Goal: Task Accomplishment & Management: Use online tool/utility

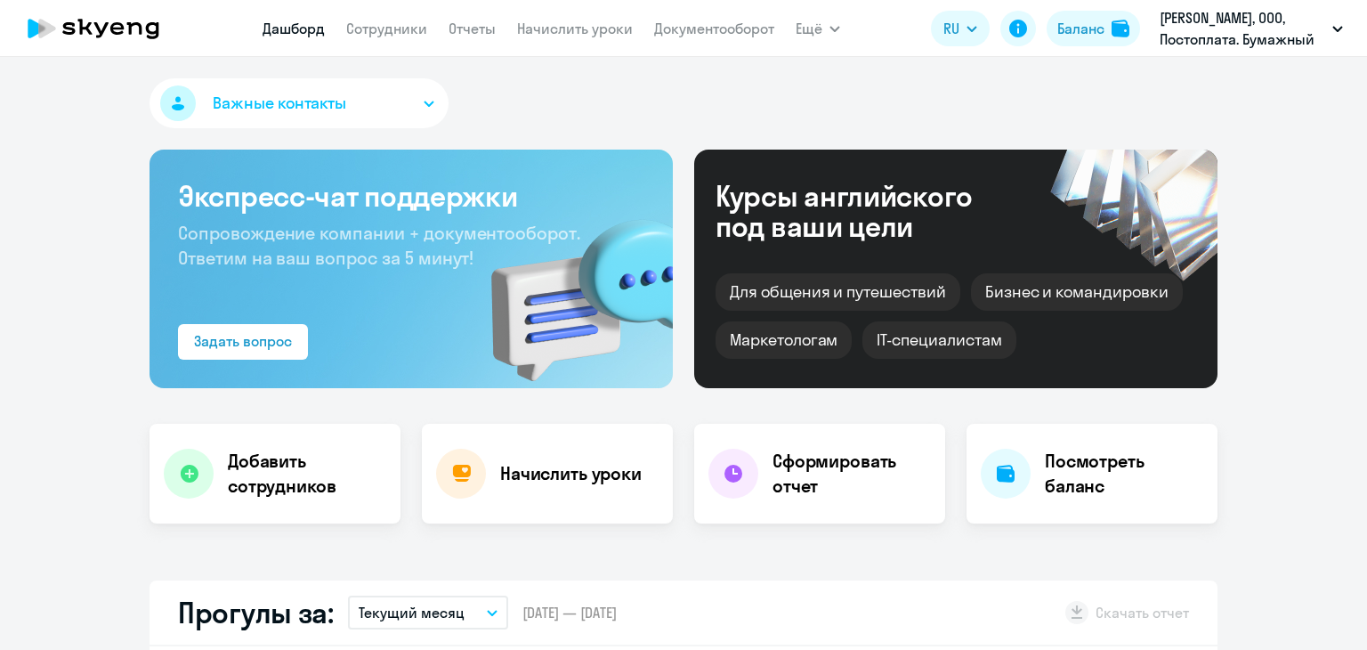
select select "30"
drag, startPoint x: 395, startPoint y: 33, endPoint x: 422, endPoint y: 33, distance: 26.7
click at [395, 33] on link "Сотрудники" at bounding box center [386, 29] width 81 height 18
select select "30"
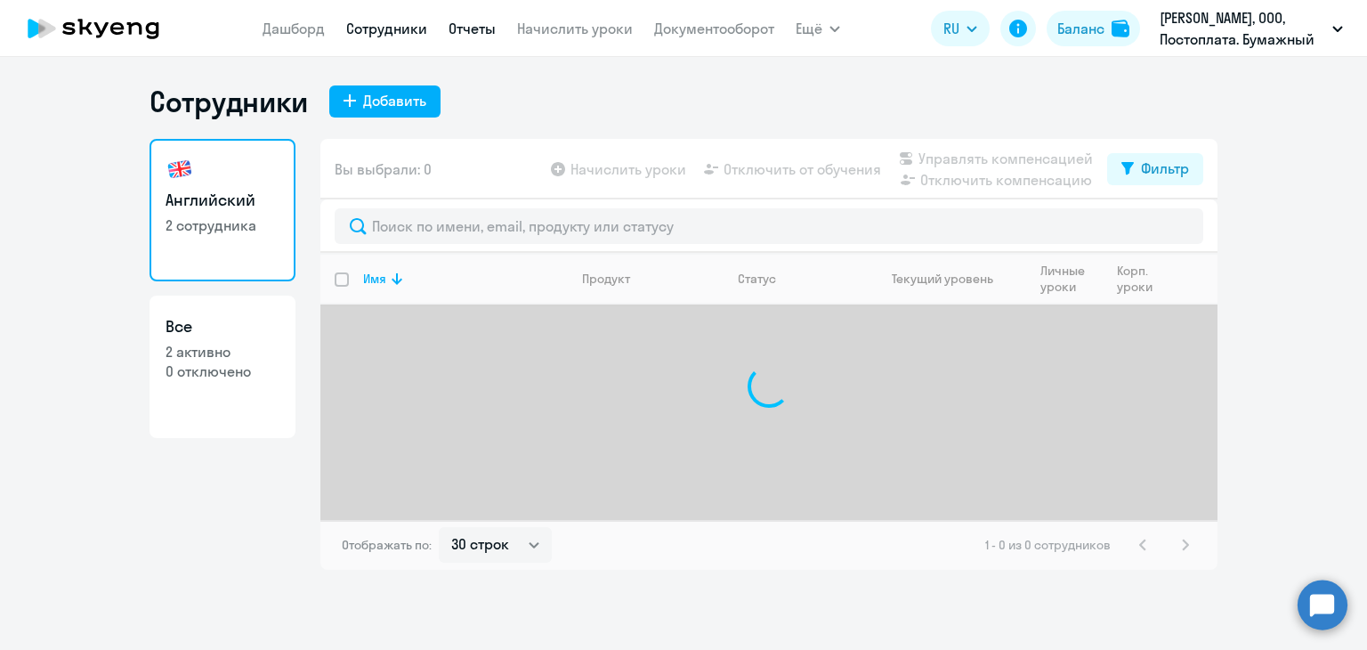
click at [484, 29] on link "Отчеты" at bounding box center [472, 29] width 47 height 18
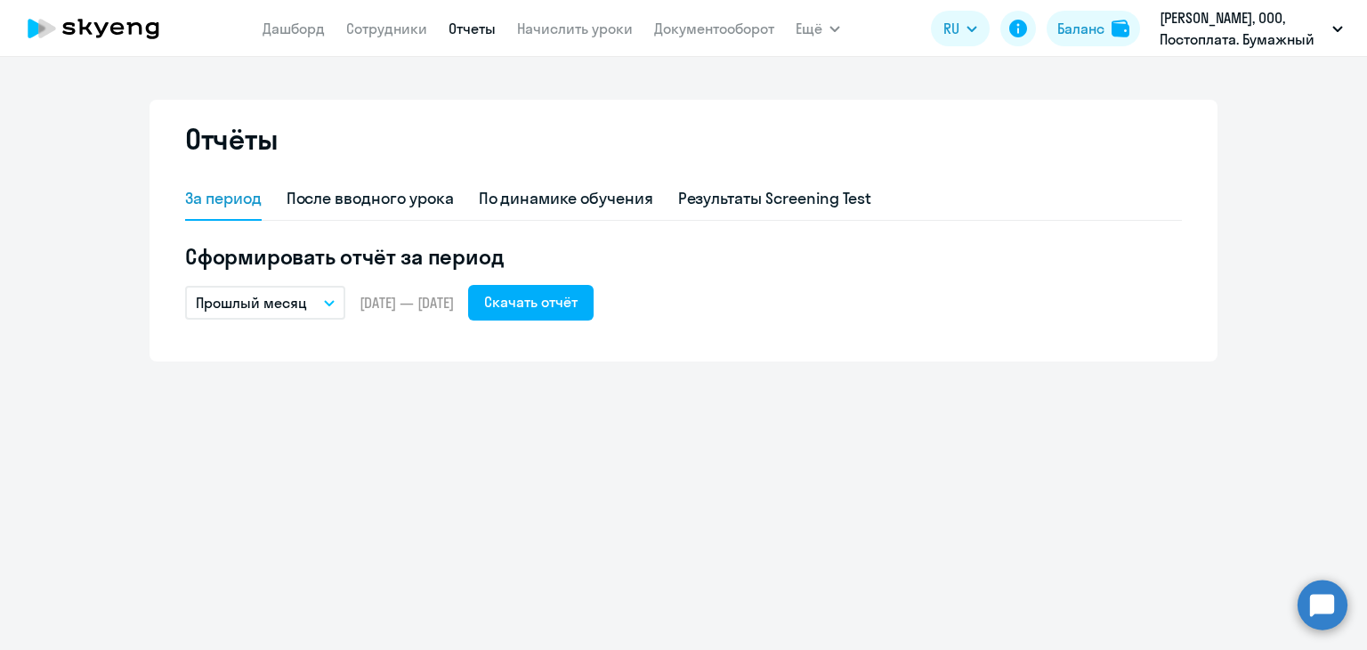
click at [681, 38] on app-menu-item-link "Документооборот" at bounding box center [714, 29] width 120 height 22
click at [598, 21] on link "Начислить уроки" at bounding box center [575, 29] width 116 height 18
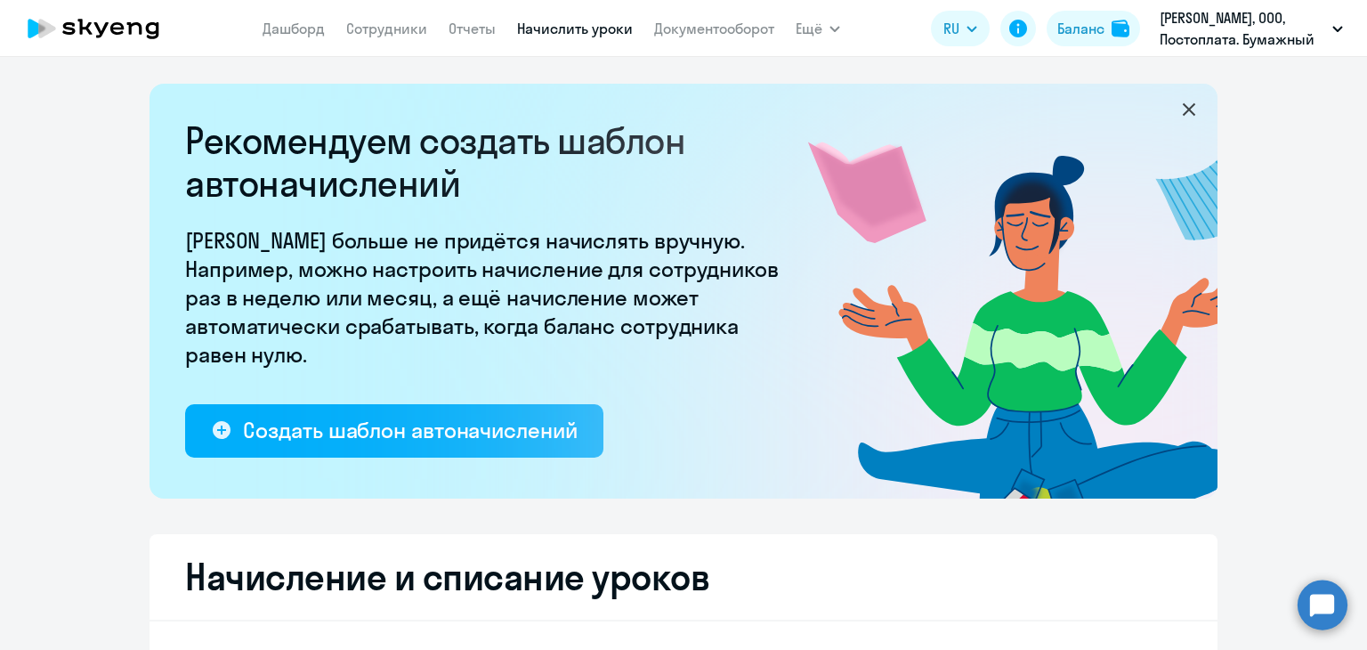
select select "10"
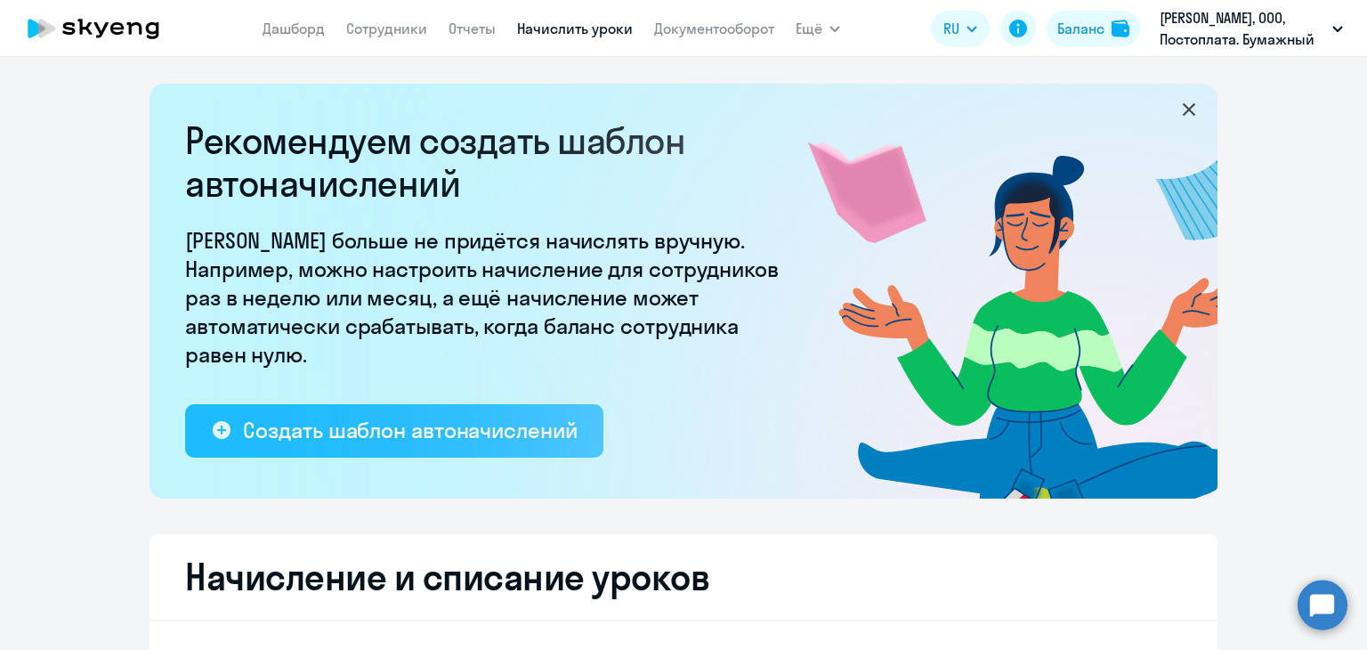
click at [427, 449] on button "Создать шаблон автоначислений" at bounding box center [394, 430] width 418 height 53
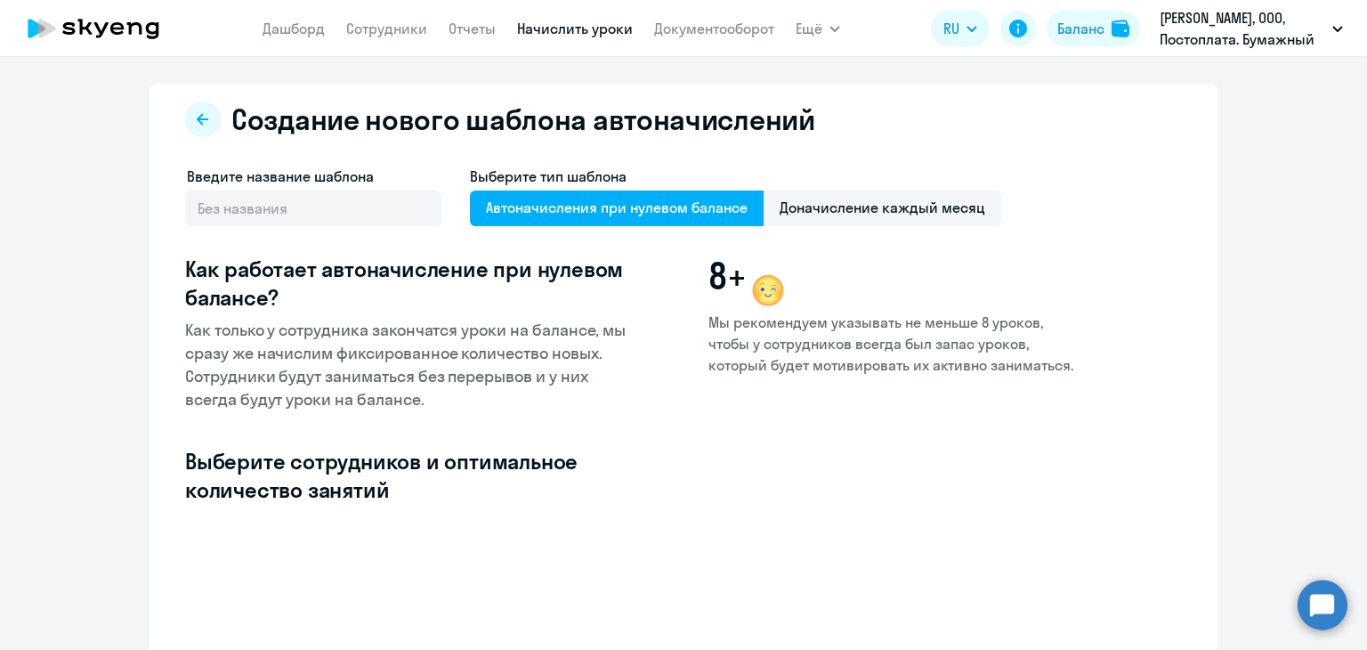
select select "10"
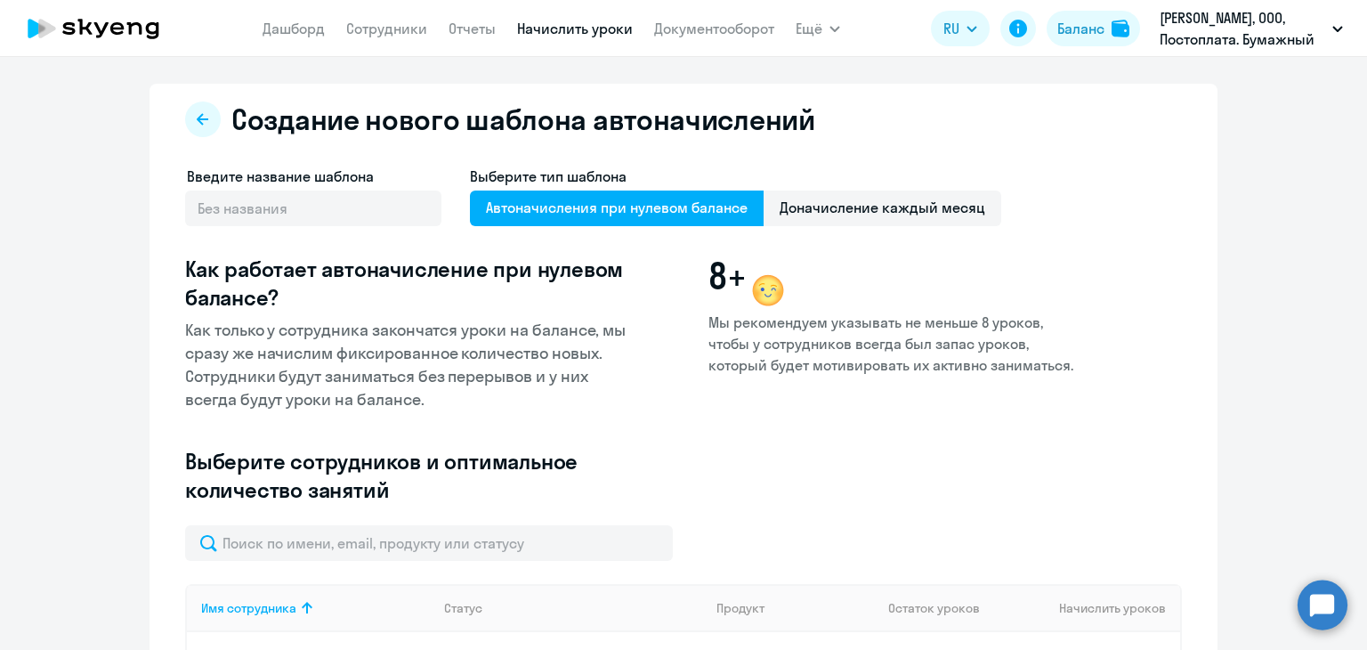
click at [582, 208] on span "Автоначисления при нулевом балансе" at bounding box center [617, 208] width 294 height 36
click at [0, 0] on input "Автоначисления при нулевом балансе" at bounding box center [0, 0] width 0 height 0
click at [296, 203] on input "text" at bounding box center [313, 208] width 256 height 36
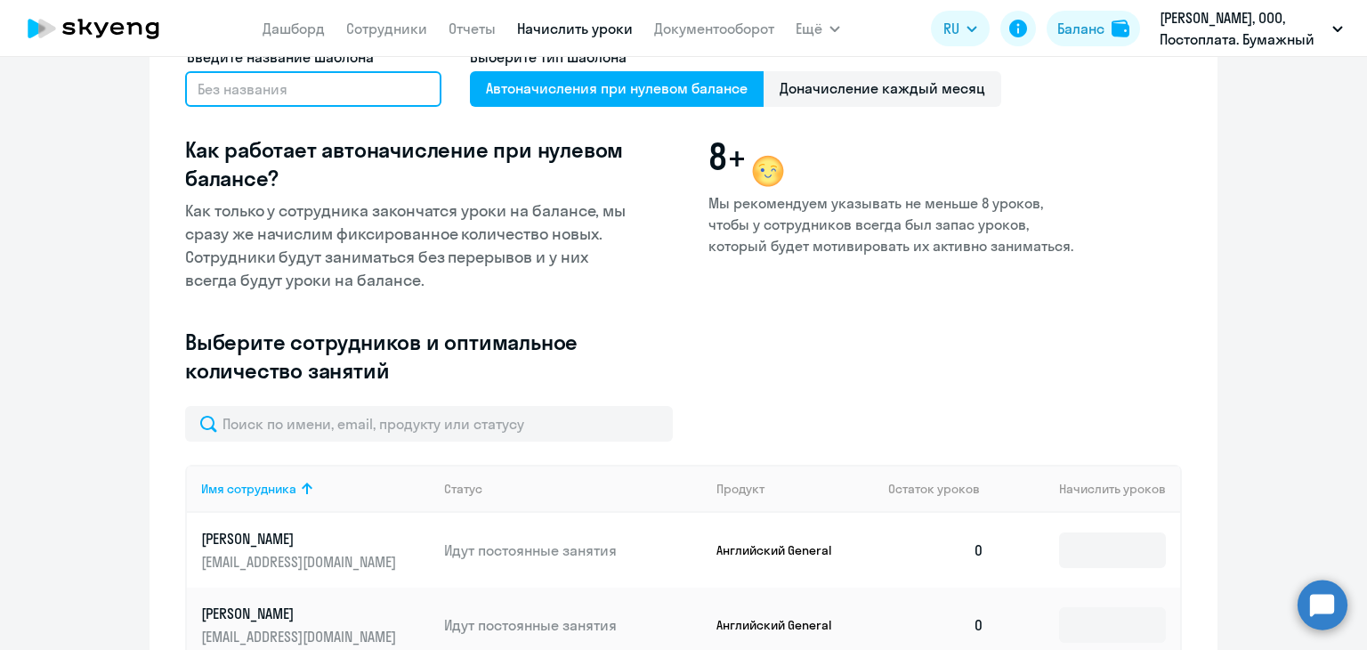
scroll to position [267, 0]
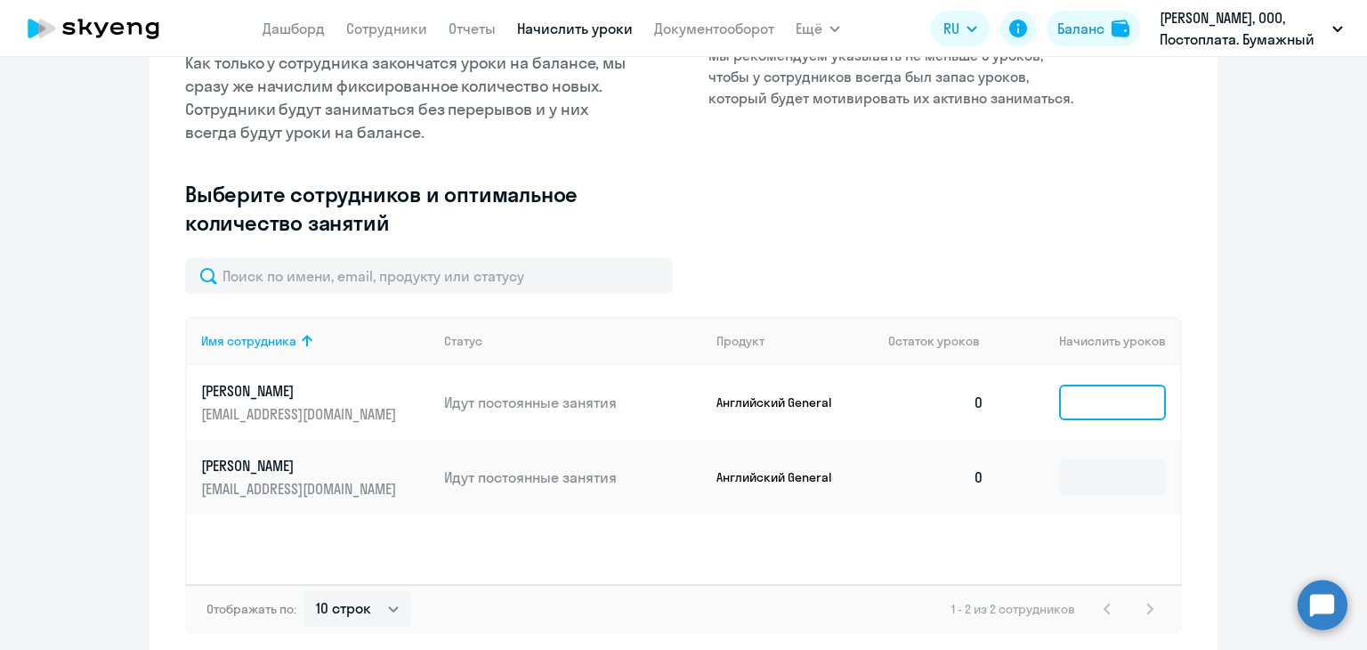
click at [1091, 400] on input at bounding box center [1112, 402] width 107 height 36
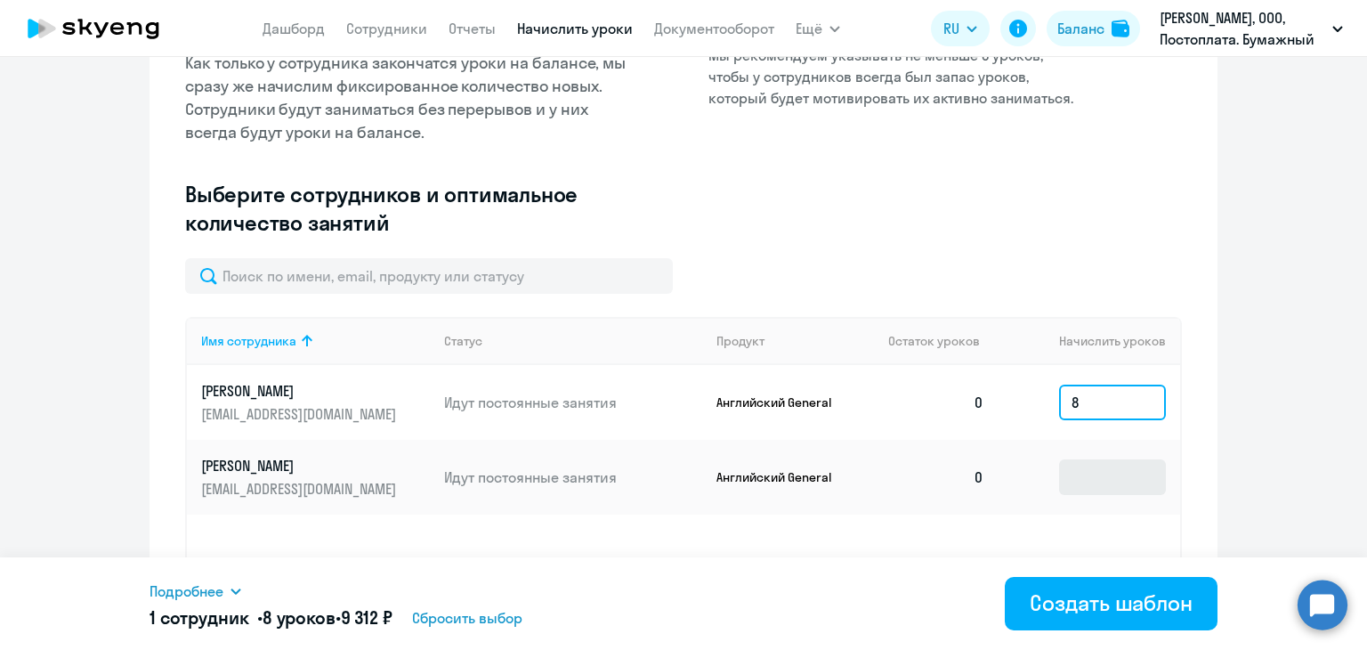
type input "8"
click at [1104, 478] on input at bounding box center [1112, 477] width 107 height 36
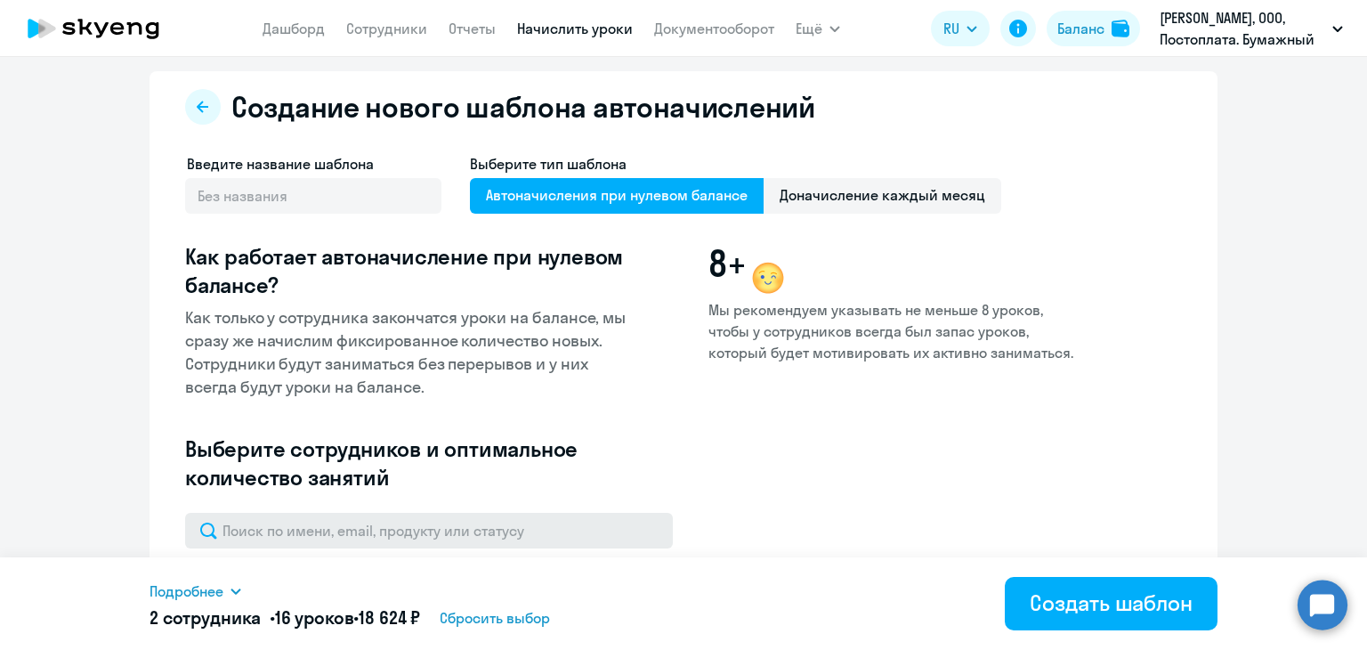
scroll to position [0, 0]
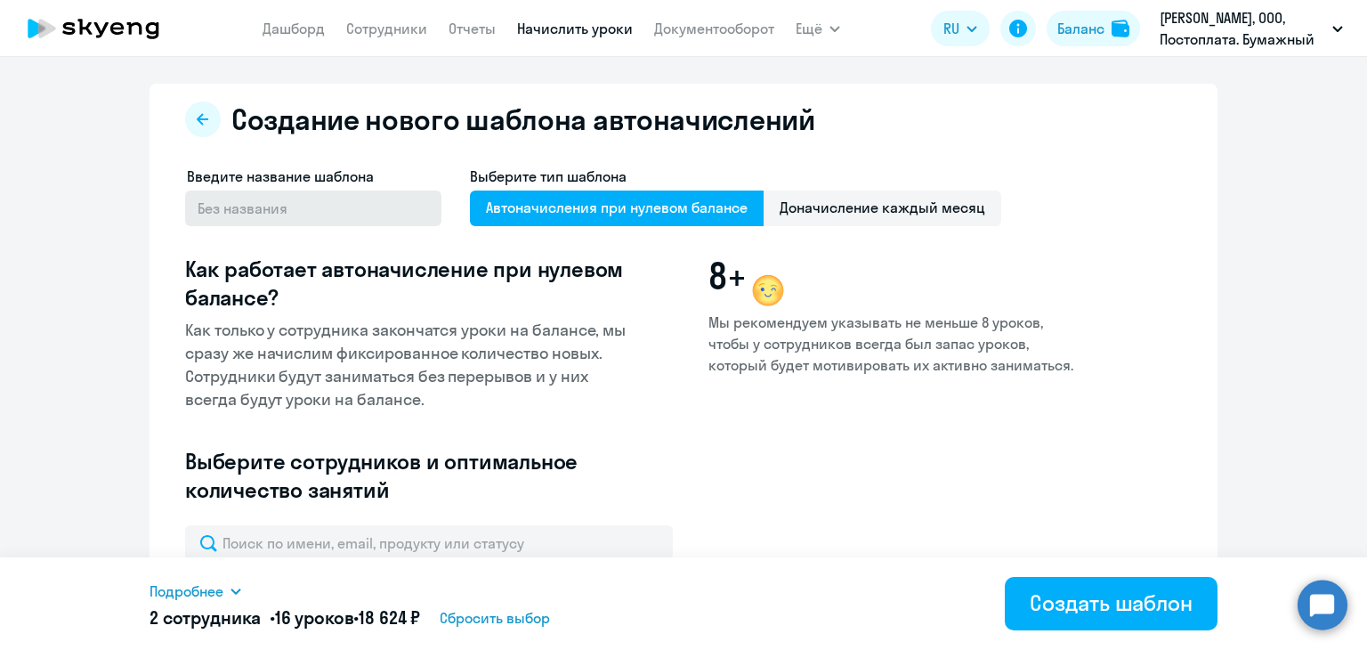
type input "8"
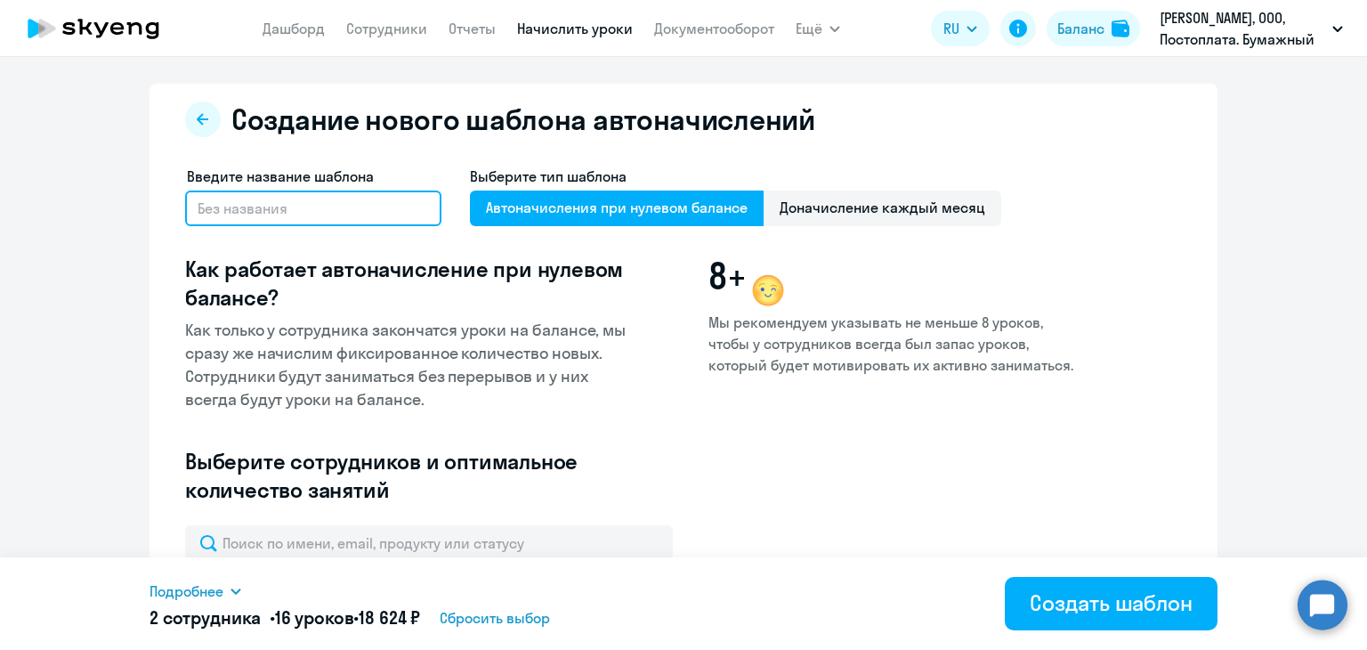
click at [247, 202] on input "text" at bounding box center [313, 208] width 256 height 36
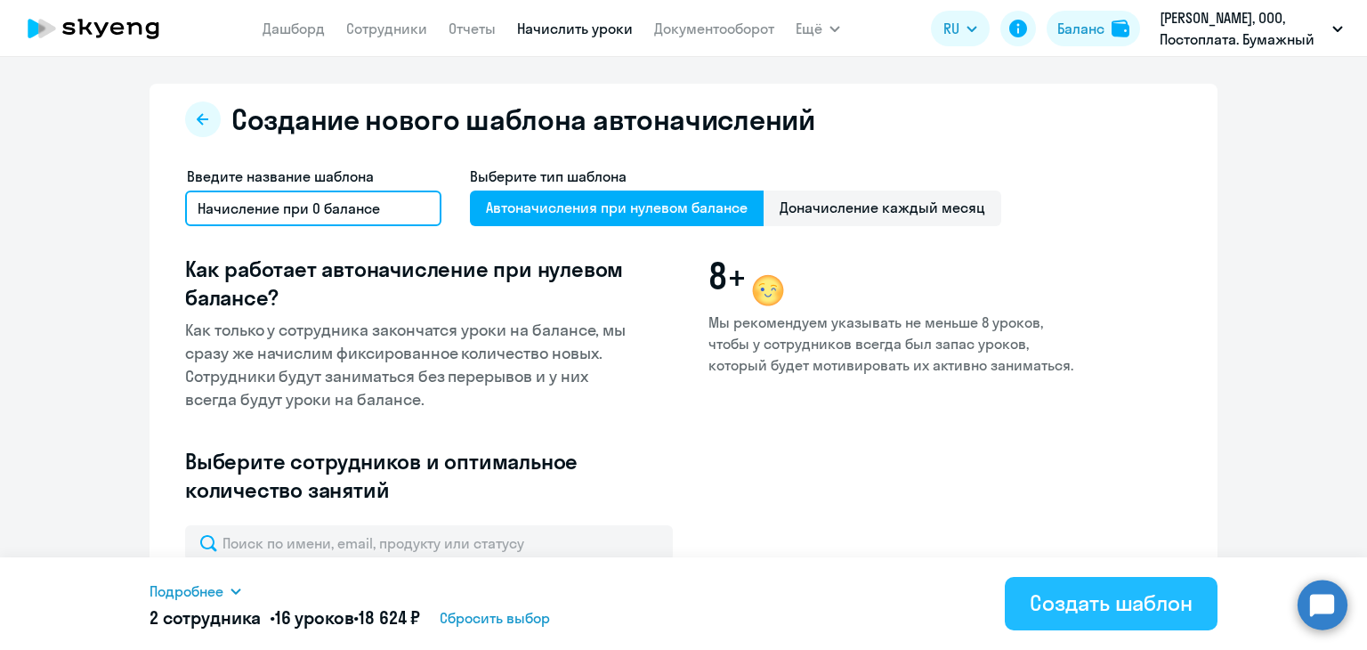
type input "Начисление при 0 балансе"
click at [1073, 603] on div "Создать шаблон" at bounding box center [1111, 602] width 163 height 28
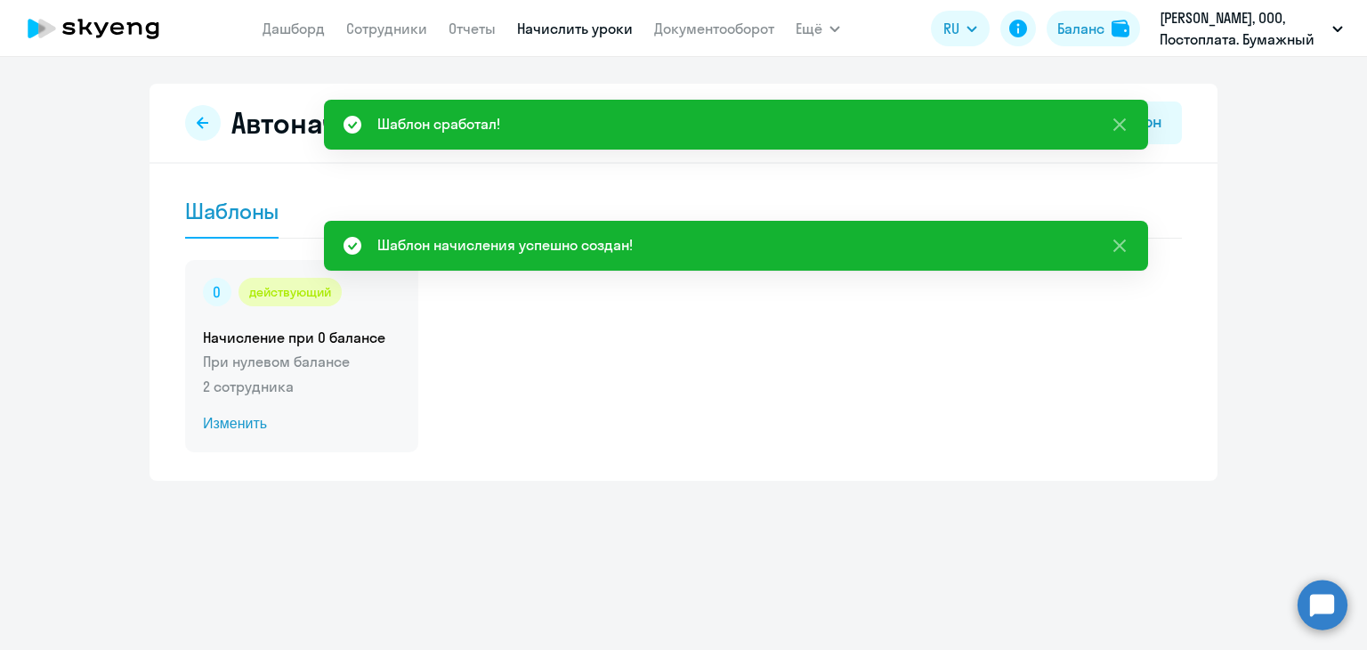
click at [315, 364] on p "При нулевом балансе" at bounding box center [302, 361] width 198 height 21
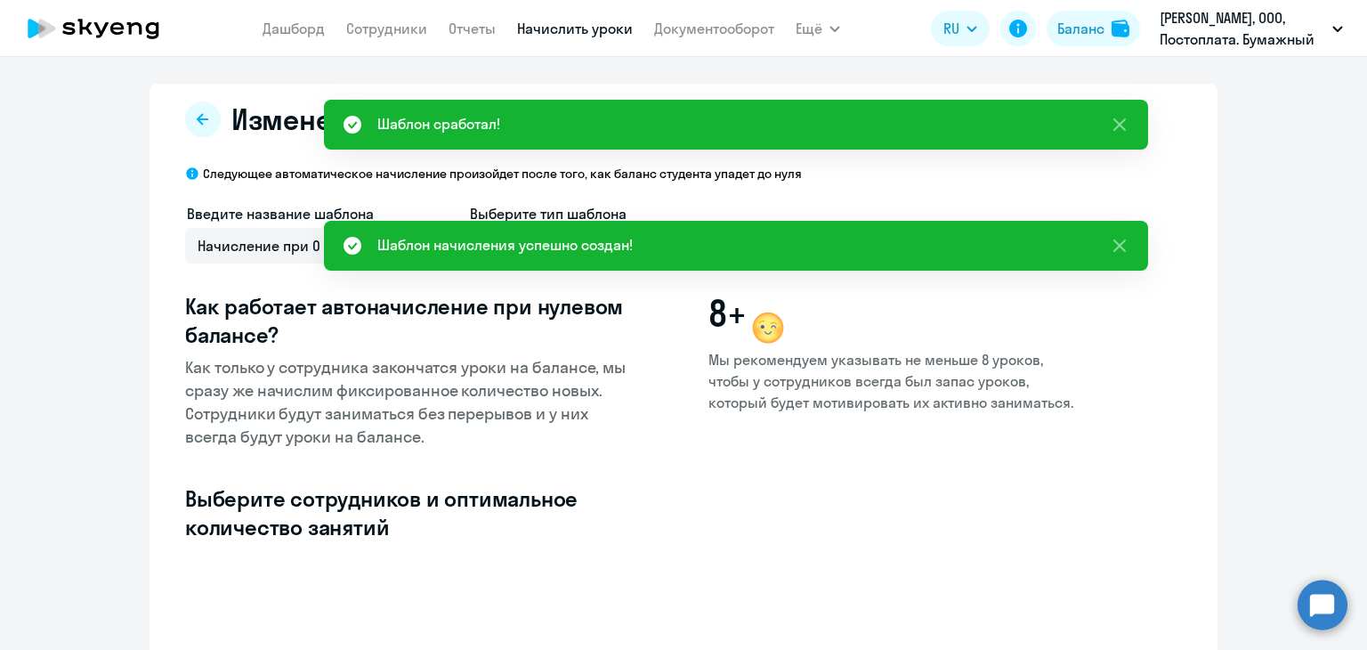
select select "10"
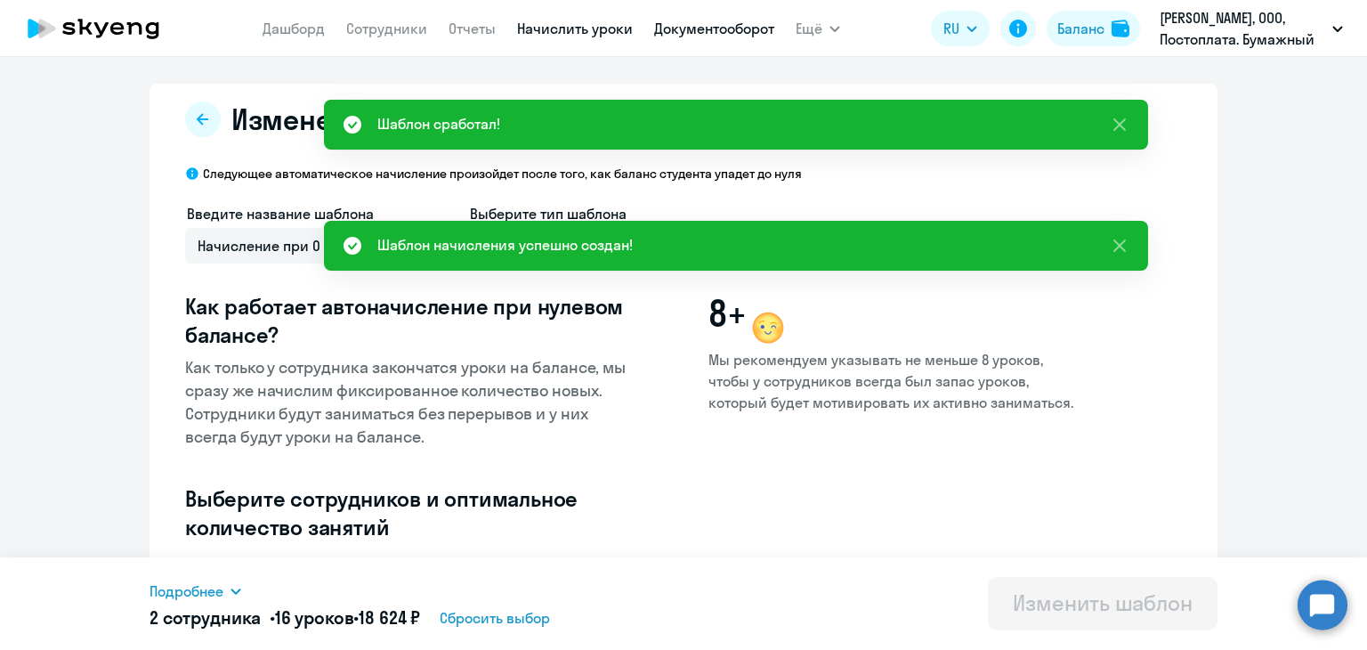
click at [691, 34] on link "Документооборот" at bounding box center [714, 29] width 120 height 18
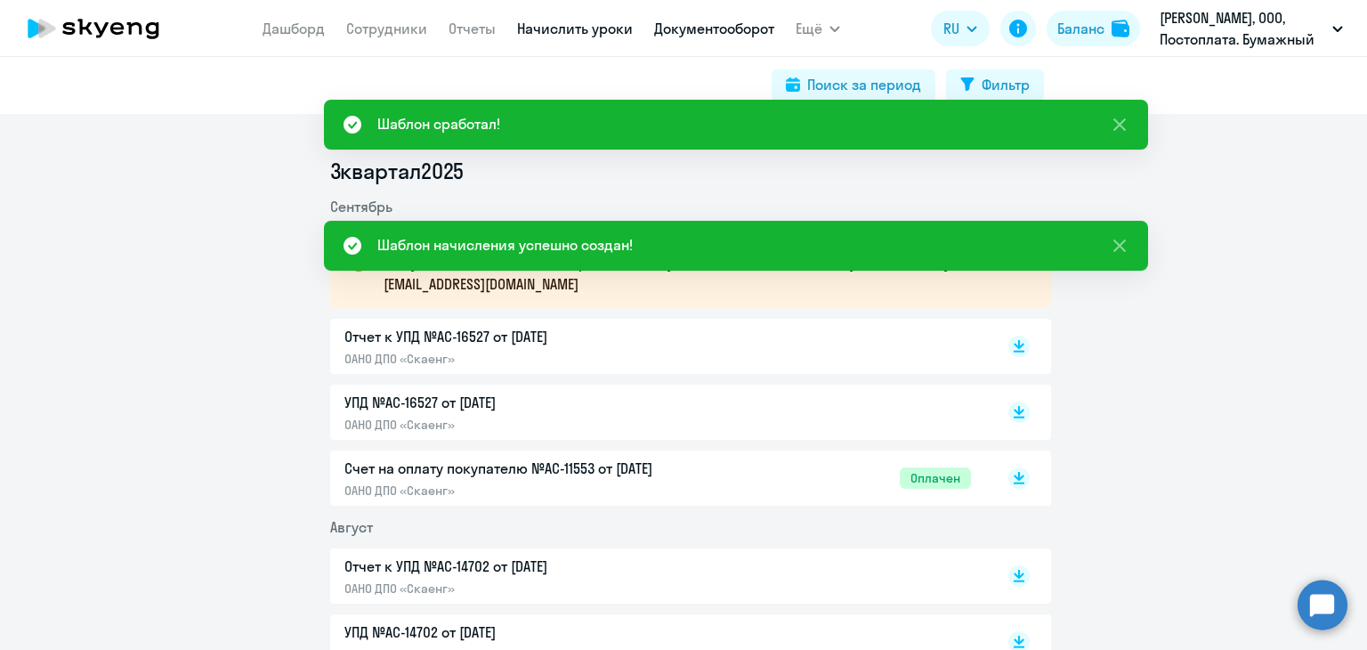
click at [570, 34] on link "Начислить уроки" at bounding box center [575, 29] width 116 height 18
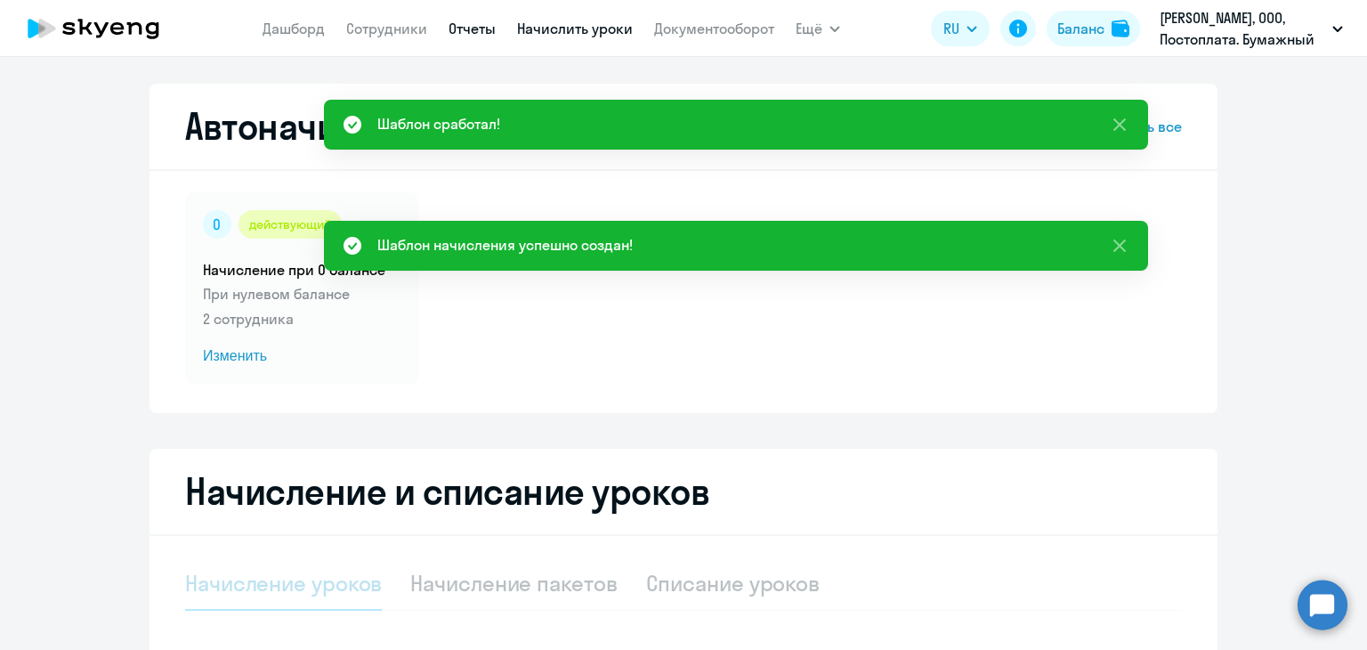
select select "10"
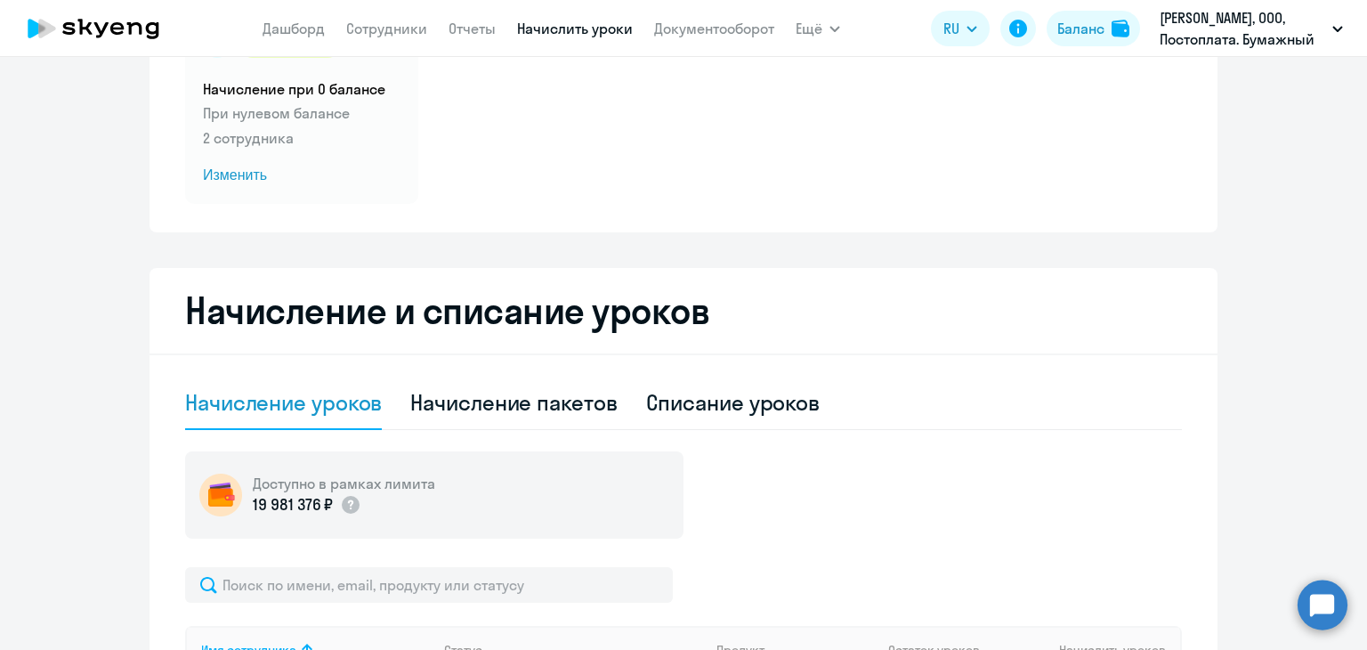
scroll to position [178, 0]
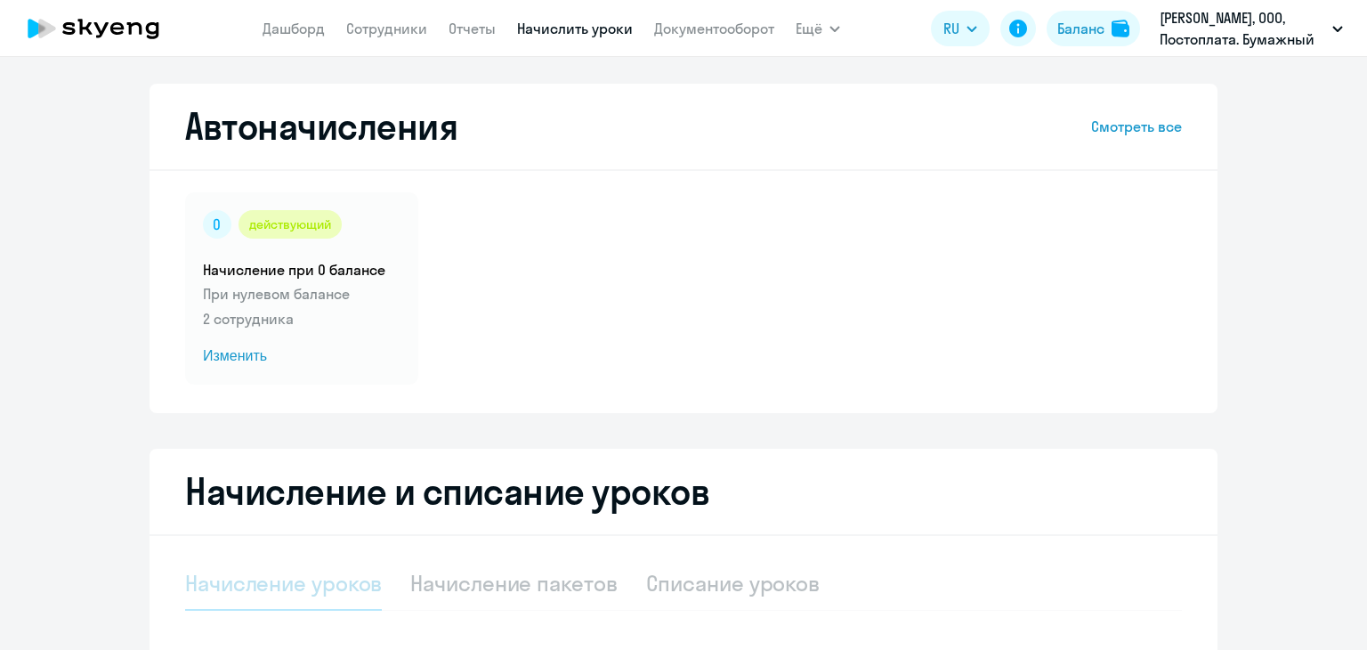
select select "10"
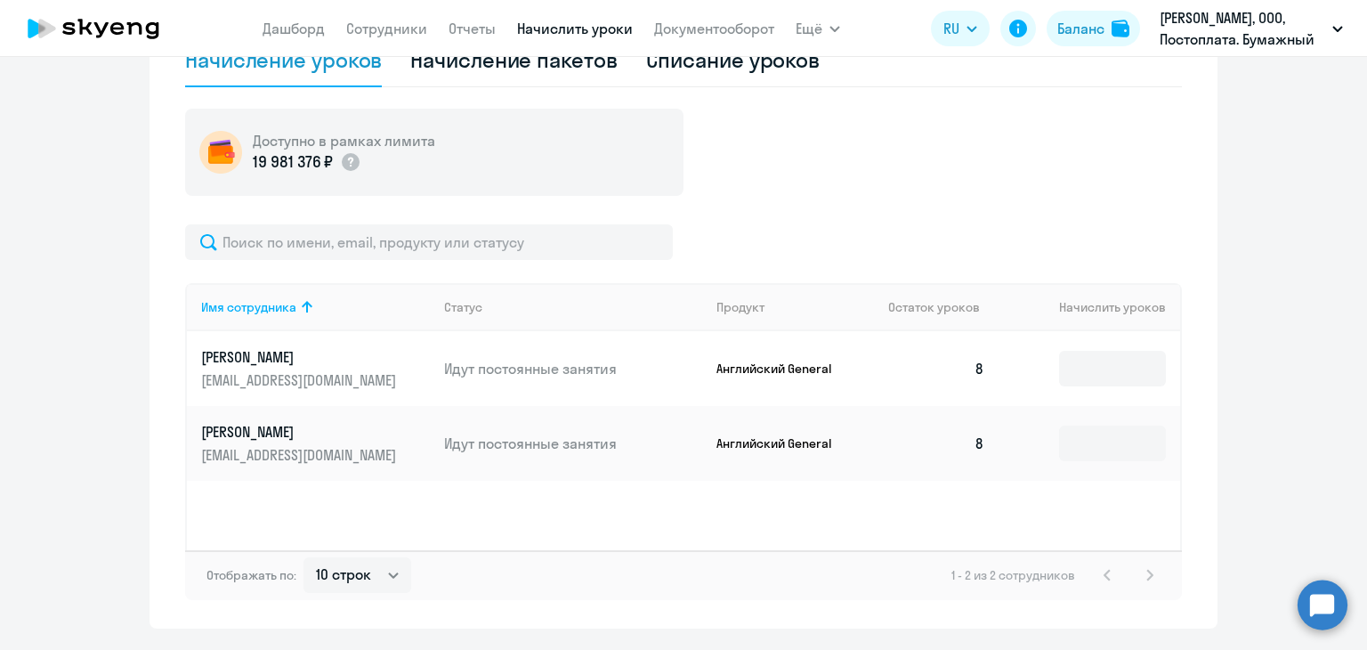
scroll to position [534, 0]
